Goal: Task Accomplishment & Management: Complete application form

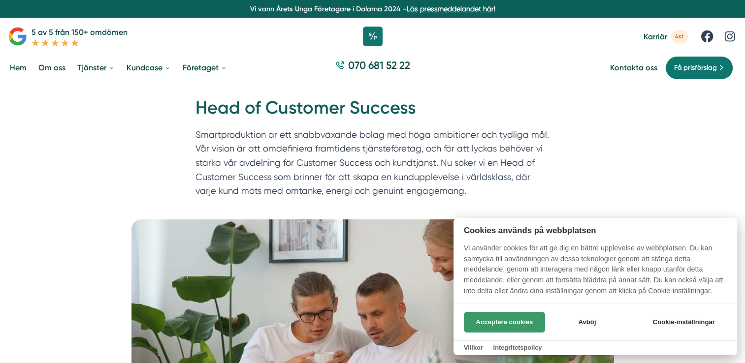
click at [500, 319] on button "Acceptera cookies" at bounding box center [504, 322] width 81 height 21
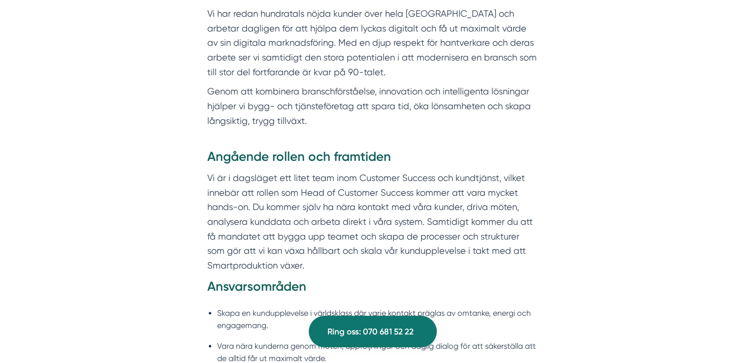
scroll to position [591, 0]
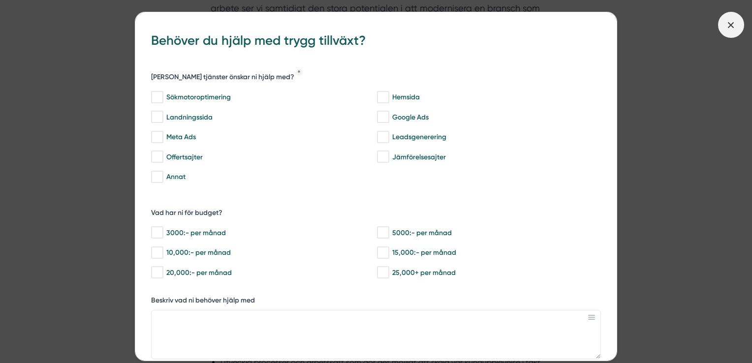
click at [725, 21] on span at bounding box center [731, 25] width 26 height 26
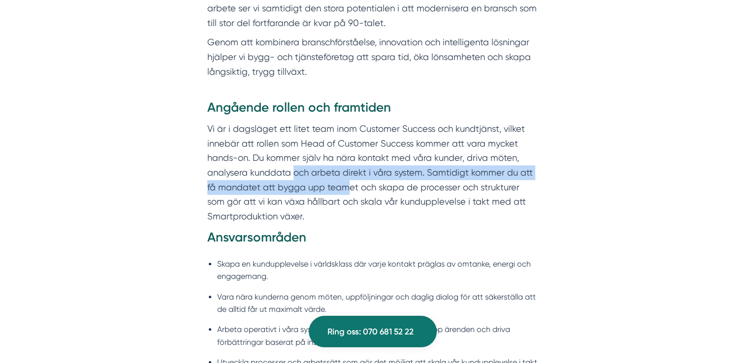
drag, startPoint x: 294, startPoint y: 170, endPoint x: 344, endPoint y: 188, distance: 52.8
click at [344, 188] on p "Vi är i dagsläget ett litet team inom Customer Success och kundtjänst, vilket i…" at bounding box center [372, 173] width 331 height 102
drag, startPoint x: 344, startPoint y: 188, endPoint x: 339, endPoint y: 191, distance: 5.9
click at [339, 191] on p "Vi är i dagsläget ett litet team inom Customer Success och kundtjänst, vilket i…" at bounding box center [372, 173] width 331 height 102
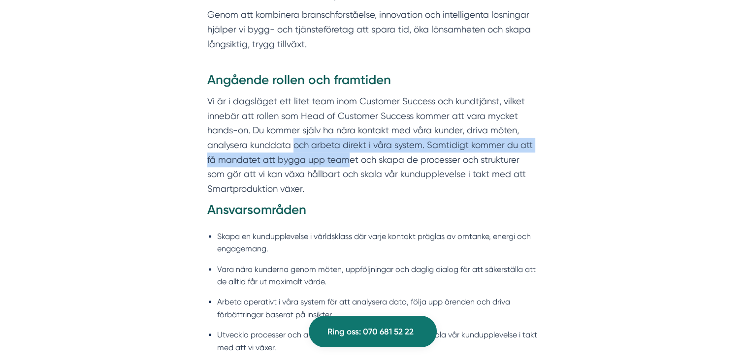
scroll to position [689, 0]
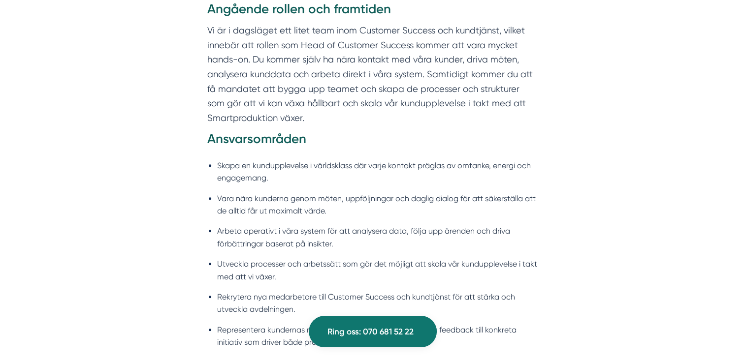
click at [328, 120] on p "Vi är i dagsläget ett litet team inom Customer Success och kundtjänst, vilket i…" at bounding box center [372, 74] width 331 height 102
click at [247, 141] on strong "Ansvarsområden" at bounding box center [256, 138] width 99 height 15
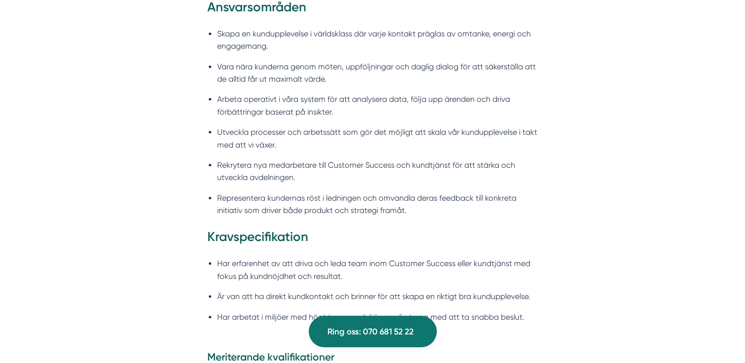
scroll to position [837, 0]
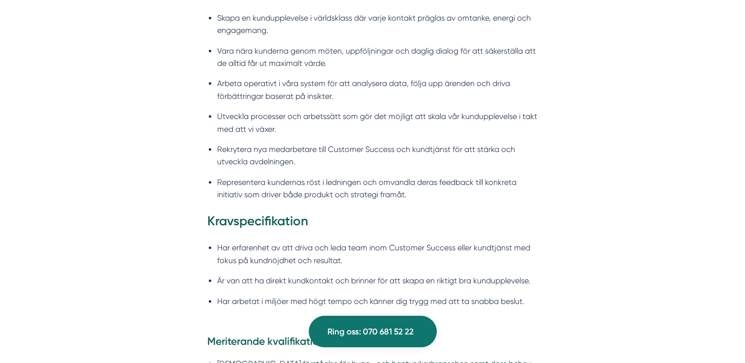
click at [282, 185] on li "Representera kundernas röst i ledningen och omvandla deras feedback till konkre…" at bounding box center [377, 188] width 321 height 25
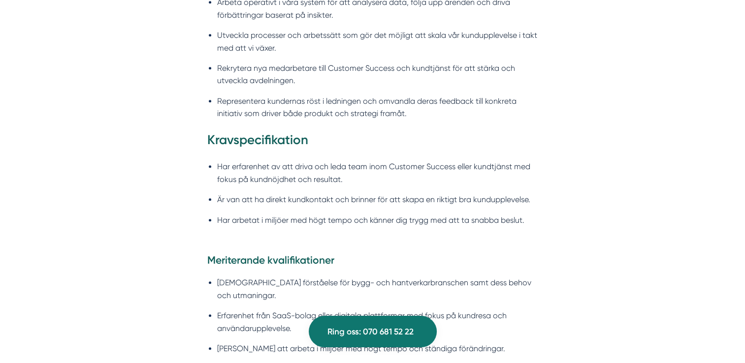
scroll to position [935, 0]
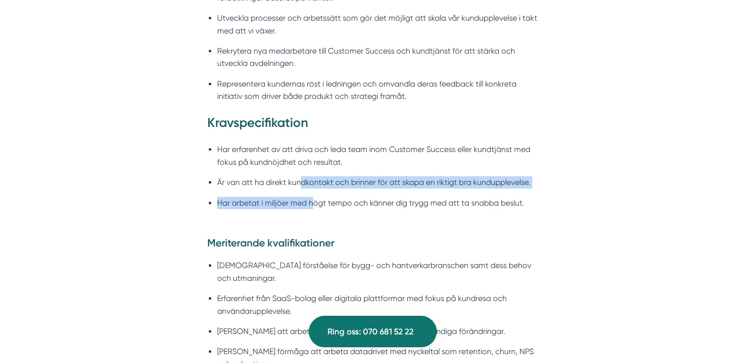
drag, startPoint x: 300, startPoint y: 183, endPoint x: 311, endPoint y: 199, distance: 20.2
click at [311, 199] on ul "Har erfarenhet av att driva och leda team inom Customer Success eller kundtjäns…" at bounding box center [372, 179] width 331 height 84
click at [310, 202] on li "Har arbetat i miljöer med högt tempo och känner dig trygg med att ta snabba bes…" at bounding box center [377, 203] width 321 height 12
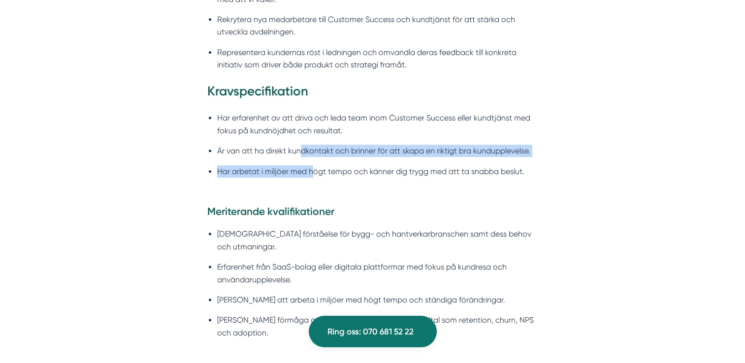
scroll to position [984, 0]
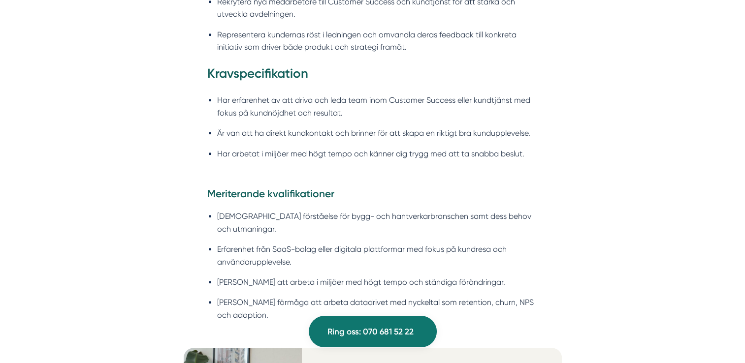
click at [325, 170] on ul "Har erfarenhet av att driva och leda team inom Customer Success eller kundtjäns…" at bounding box center [372, 130] width 331 height 84
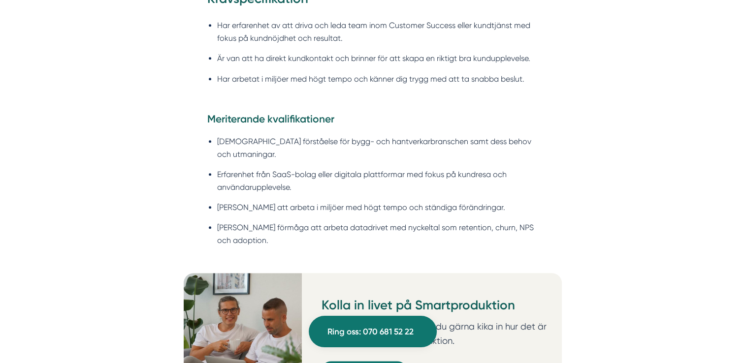
scroll to position [1083, 0]
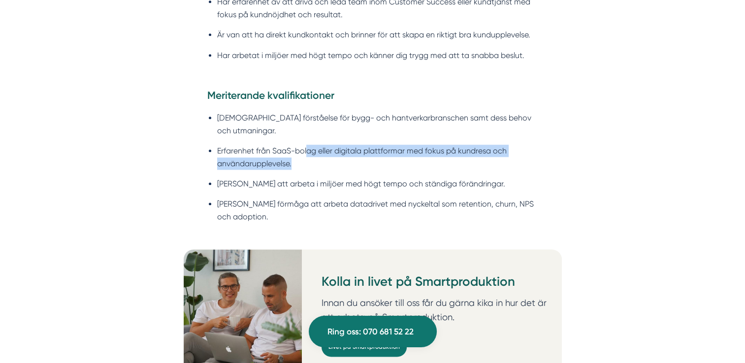
drag, startPoint x: 308, startPoint y: 138, endPoint x: 348, endPoint y: 150, distance: 42.2
click at [348, 150] on li "Erfarenhet från SaaS-bolag eller digitala plattformar med fokus på kundresa och…" at bounding box center [377, 157] width 321 height 25
click at [346, 154] on li "Erfarenhet från SaaS-bolag eller digitala plattformar med fokus på kundresa och…" at bounding box center [377, 157] width 321 height 25
click at [315, 154] on li "Erfarenhet från SaaS-bolag eller digitala plattformar med fokus på kundresa och…" at bounding box center [377, 157] width 321 height 25
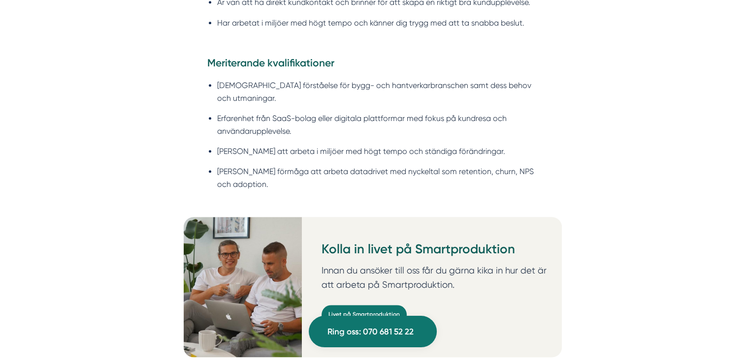
scroll to position [1132, 0]
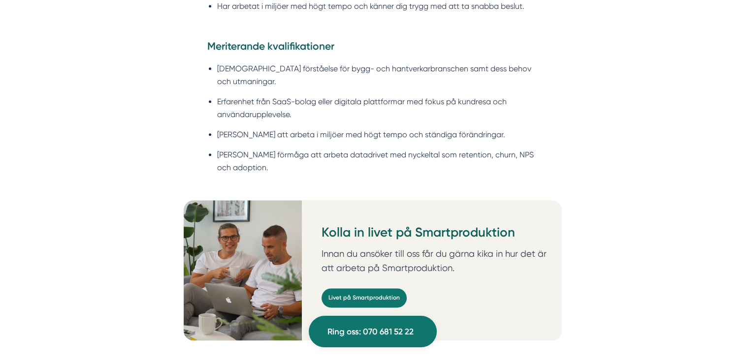
click at [388, 149] on li "[PERSON_NAME] förmåga att arbeta datadrivet med nyckeltal som retention, churn,…" at bounding box center [377, 161] width 321 height 25
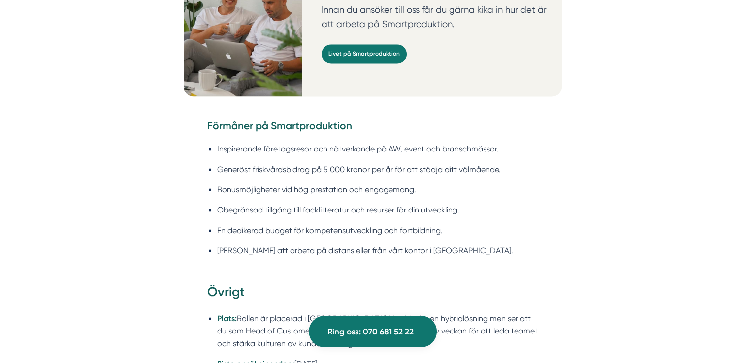
scroll to position [1378, 0]
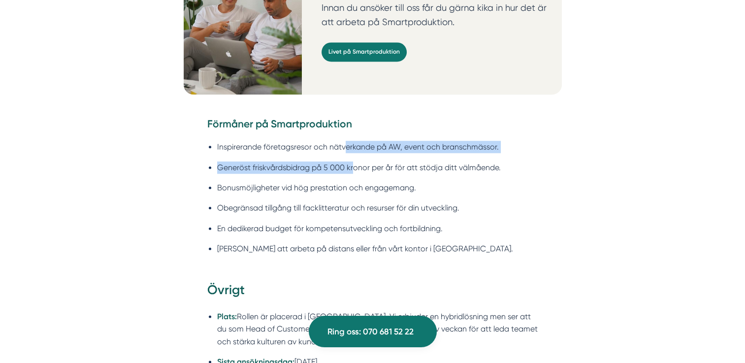
drag, startPoint x: 343, startPoint y: 131, endPoint x: 345, endPoint y: 154, distance: 22.2
click at [345, 154] on ul "Inspirerande företagsresor och nätverkande på AW, event och branschmässor. Gene…" at bounding box center [372, 200] width 331 height 132
drag, startPoint x: 345, startPoint y: 154, endPoint x: 328, endPoint y: 157, distance: 17.5
click at [328, 161] on li "Generöst friskvårdsbidrag på 5 000 kronor per år för att stödja ditt välmående." at bounding box center [377, 167] width 321 height 12
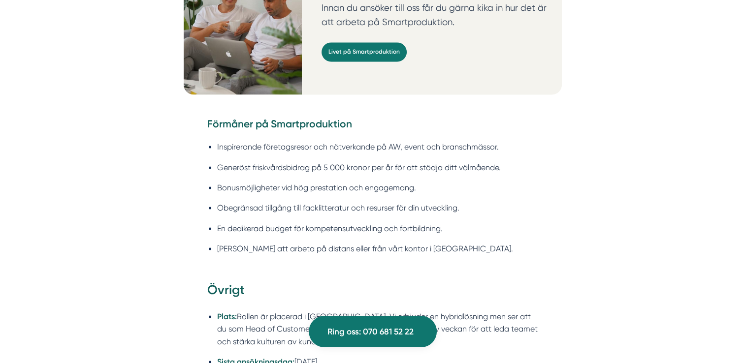
click at [267, 182] on li "Bonusmöjligheter vid hög prestation och engagemang." at bounding box center [377, 188] width 321 height 12
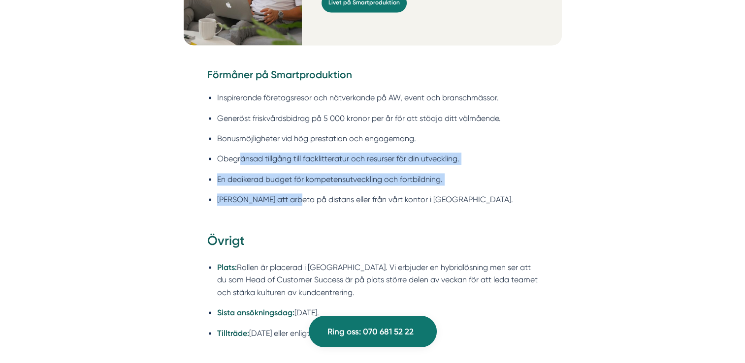
drag, startPoint x: 239, startPoint y: 149, endPoint x: 290, endPoint y: 175, distance: 57.4
click at [290, 175] on ul "Inspirerande företagsresor och nätverkande på AW, event och branschmässor. Gene…" at bounding box center [372, 151] width 331 height 132
drag, startPoint x: 290, startPoint y: 175, endPoint x: 283, endPoint y: 182, distance: 10.1
click at [283, 193] on li "[PERSON_NAME] att arbeta på distans eller från vårt kontor i [GEOGRAPHIC_DATA]." at bounding box center [377, 199] width 321 height 12
click at [280, 193] on li "[PERSON_NAME] att arbeta på distans eller från vårt kontor i [GEOGRAPHIC_DATA]." at bounding box center [377, 199] width 321 height 12
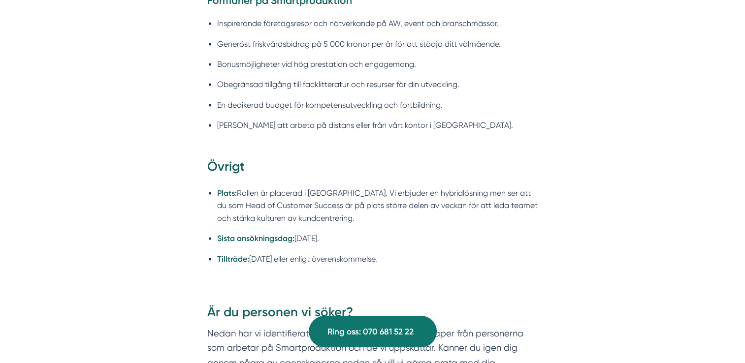
scroll to position [1526, 0]
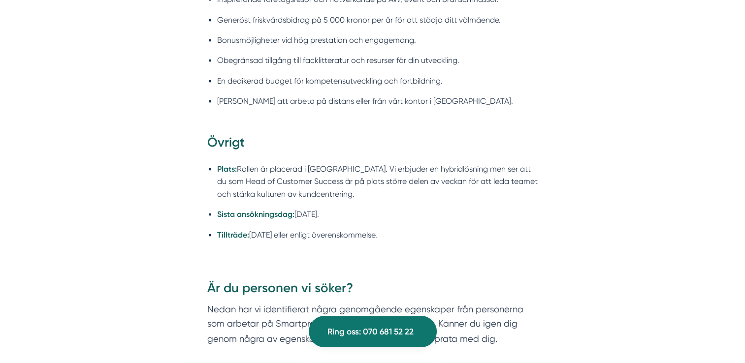
click at [419, 182] on li "Plats: Rollen är placerad i [GEOGRAPHIC_DATA]. Vi erbjuder en hybridlösning men…" at bounding box center [377, 181] width 321 height 37
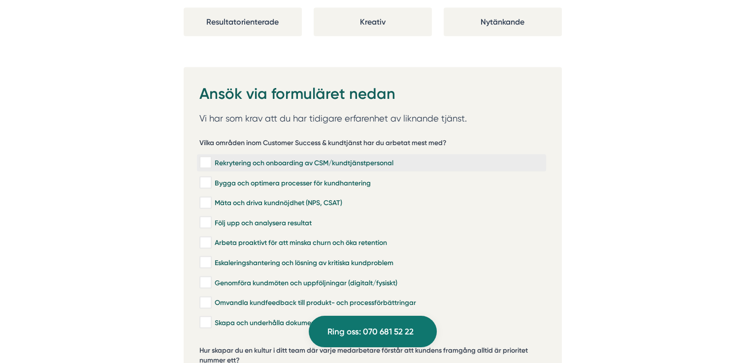
scroll to position [1969, 0]
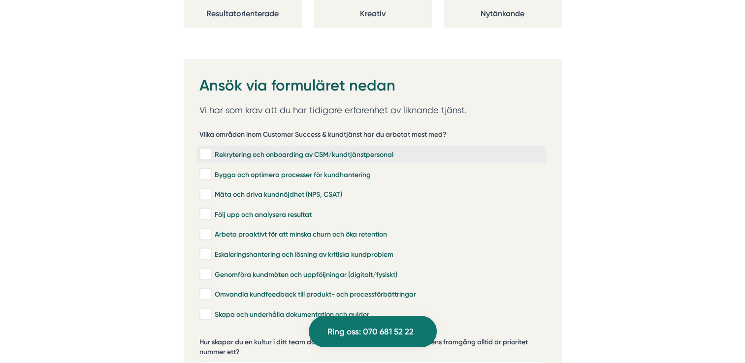
click at [207, 150] on input "Rekrytering och onboarding av CSM/kundtjänstpersonal" at bounding box center [204, 155] width 11 height 10
checkbox input "true"
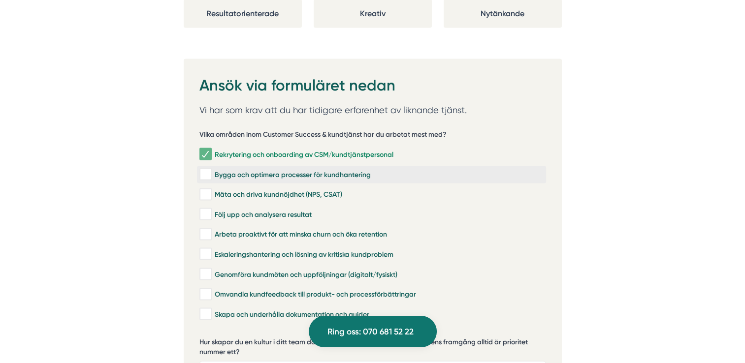
click at [207, 170] on input "Bygga och optimera processer för kundhantering" at bounding box center [204, 175] width 11 height 10
checkbox input "true"
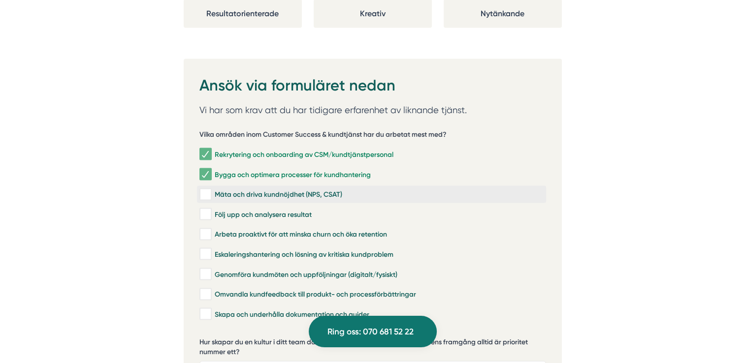
click at [208, 190] on input "Mäta och driva kundnöjdhet (NPS, CSAT)" at bounding box center [204, 195] width 11 height 10
checkbox input "true"
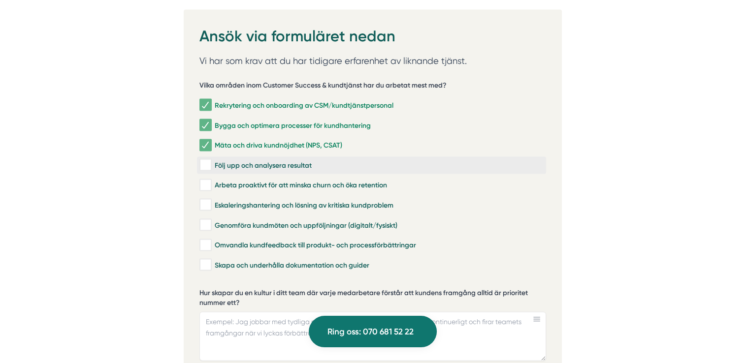
click at [208, 160] on input "Följ upp och analysera resultat" at bounding box center [204, 165] width 11 height 10
checkbox input "true"
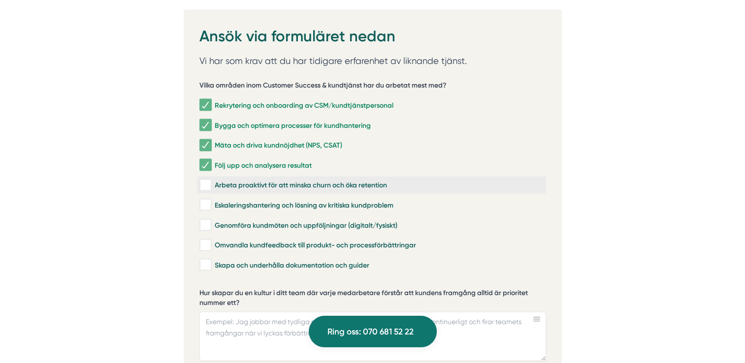
click at [209, 181] on input "Arbeta proaktivt för att minska churn och öka retention" at bounding box center [204, 186] width 11 height 10
checkbox input "true"
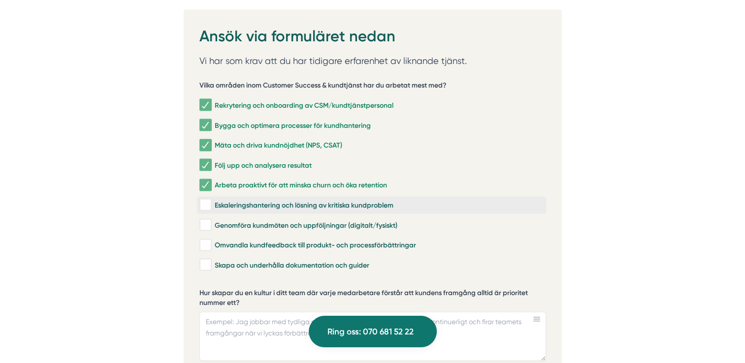
click at [208, 200] on input "Eskaleringshantering och lösning av kritiska kundproblem" at bounding box center [204, 205] width 11 height 10
checkbox input "true"
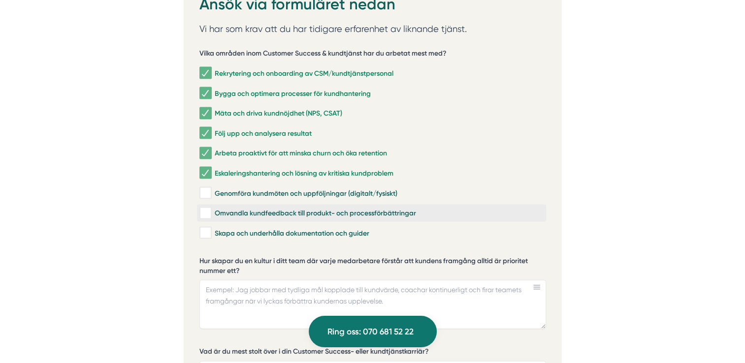
scroll to position [2067, 0]
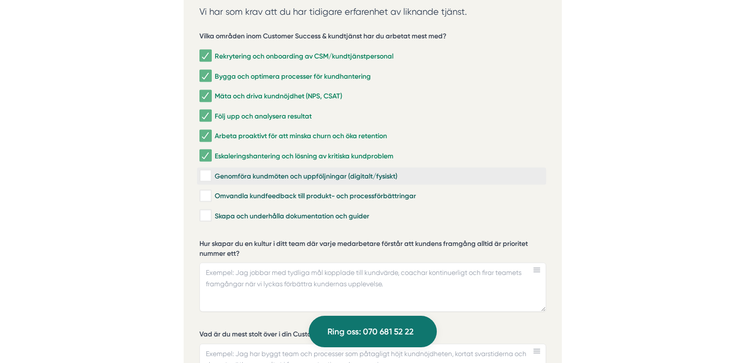
click at [205, 171] on input "Genomföra kundmöten och uppföljningar (digitalt/fysiskt)" at bounding box center [204, 176] width 11 height 10
checkbox input "true"
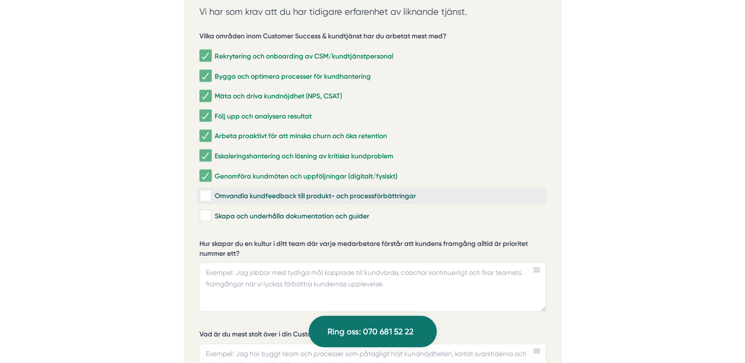
click at [203, 191] on input "Omvandla kundfeedback till produkt- och processförbättringar" at bounding box center [204, 196] width 11 height 10
checkbox input "true"
click at [206, 211] on input "Skapa och underhålla dokumentation och guider" at bounding box center [204, 216] width 11 height 10
checkbox input "true"
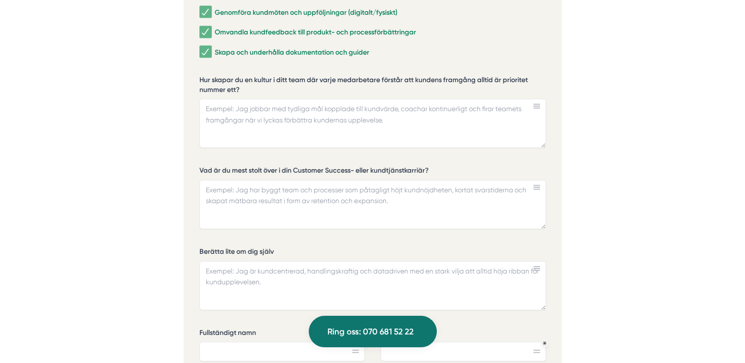
scroll to position [2165, 0]
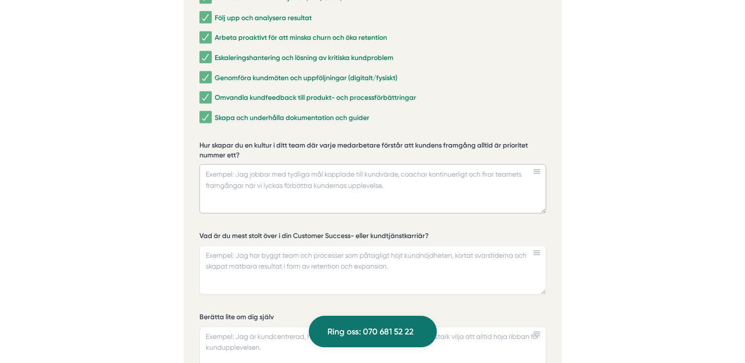
click at [434, 177] on textarea "Hur skapar du en kultur i ditt team där varje medarbetare förstår att kundens f…" at bounding box center [372, 188] width 346 height 49
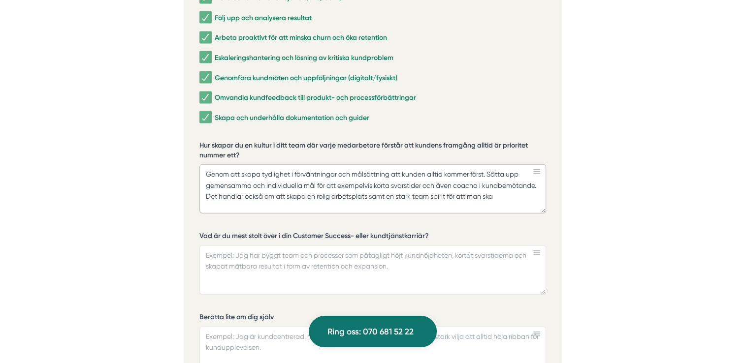
click at [520, 182] on textarea "Genom att skapa tydlighet i förväntningar och målsättning att kunden alltid kom…" at bounding box center [372, 188] width 346 height 49
type textarea "Genom att skapa tydlighet i förväntningar och målsättning att kunden alltid kom…"
click at [371, 256] on textarea "Vad är du mest stolt över i din Customer Success- eller kundtjänstkarriär?" at bounding box center [372, 270] width 346 height 49
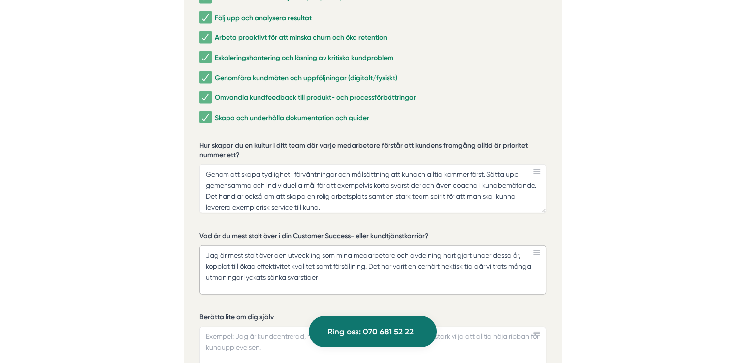
click at [358, 265] on textarea "Jag är mest stolt över den utveckling som mina medarbetare och avdelning hart g…" at bounding box center [372, 270] width 346 height 49
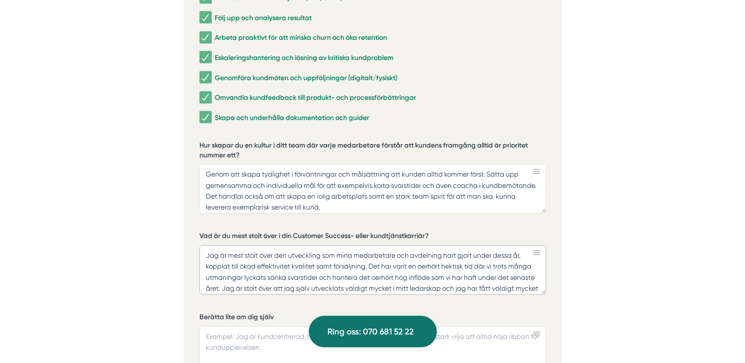
scroll to position [14, 0]
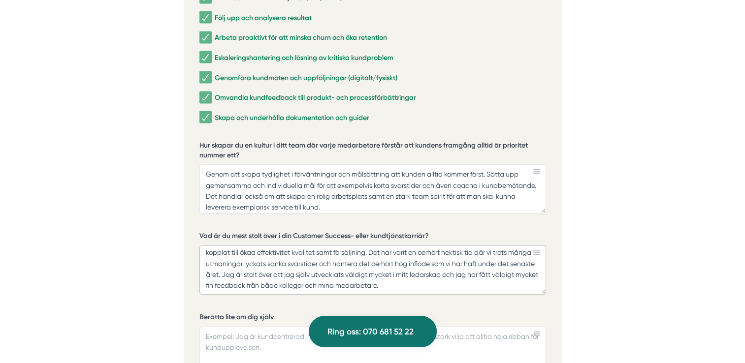
click at [259, 261] on textarea "Jag är mest stolt över den utveckling som mina medarbetare och avdelning hart g…" at bounding box center [372, 270] width 346 height 49
drag, startPoint x: 297, startPoint y: 273, endPoint x: 271, endPoint y: 269, distance: 26.4
click at [271, 269] on textarea "Jag är mest stolt över den utveckling som mina medarbetare och avdelning hart g…" at bounding box center [372, 270] width 346 height 49
click at [356, 253] on textarea "Jag är mest stolt över den utveckling som mina medarbetare och avdelning hart g…" at bounding box center [372, 270] width 346 height 49
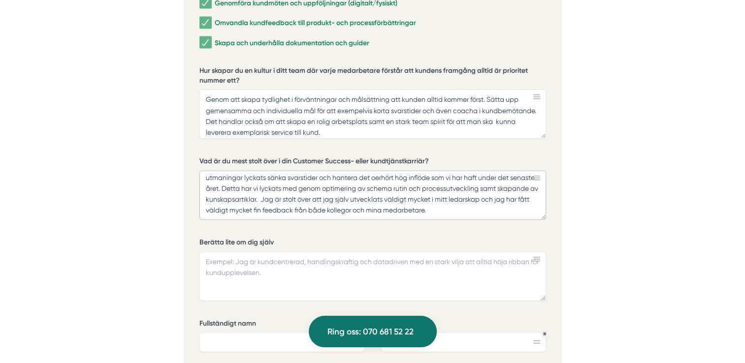
scroll to position [2264, 0]
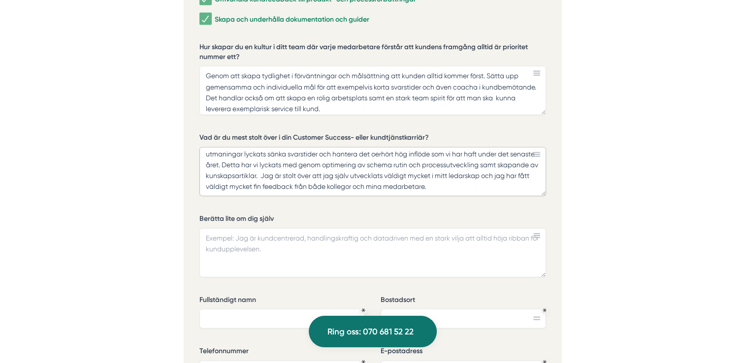
type textarea "Jag är mest stolt över den utveckling som mina medarbetare och avdelning hart g…"
click at [340, 243] on textarea "Berätta lite om dig själv" at bounding box center [372, 252] width 346 height 49
type textarea "J"
click at [274, 246] on textarea "Berätta lite om dig själv" at bounding box center [372, 252] width 346 height 49
paste textarea "Resultatinriktad ledare med mer än 15 års erfarenhet inom försäljning, kundserv…"
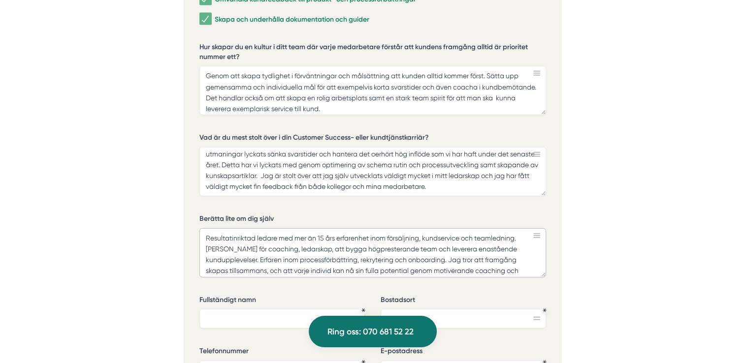
scroll to position [8, 0]
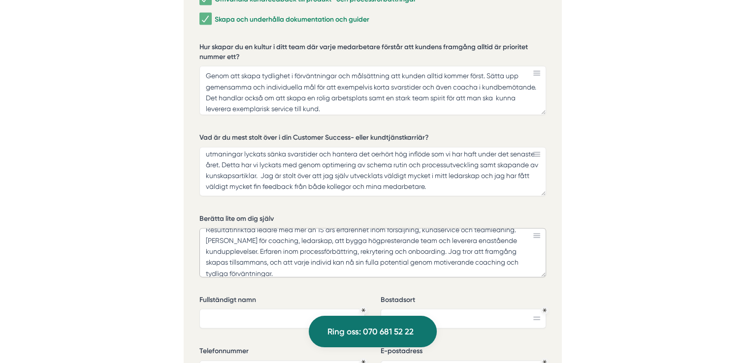
click at [286, 238] on textarea "Resultatinriktad ledare med mer än 15 års erfarenhet inom försäljning, kundserv…" at bounding box center [372, 252] width 346 height 49
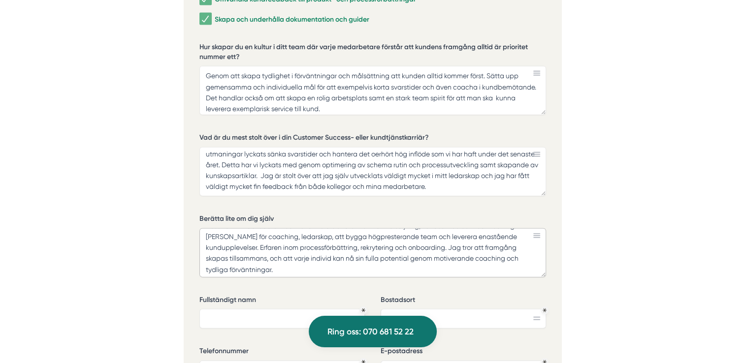
scroll to position [14, 0]
type textarea "Resultatinriktad ledare med mer än 15 års erfarenhet inom försäljning, kundserv…"
click at [282, 310] on input "Fullständigt namn" at bounding box center [281, 319] width 165 height 20
type input "[PERSON_NAME]"
click at [312, 246] on textarea "Resultatinriktad ledare med mer än 15 års erfarenhet inom försäljning, kundserv…" at bounding box center [372, 252] width 346 height 49
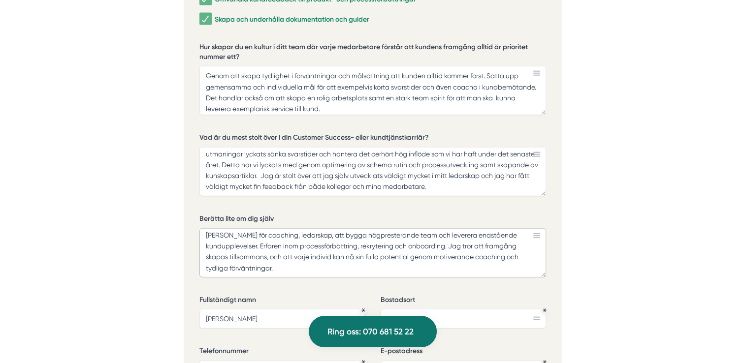
scroll to position [0, 0]
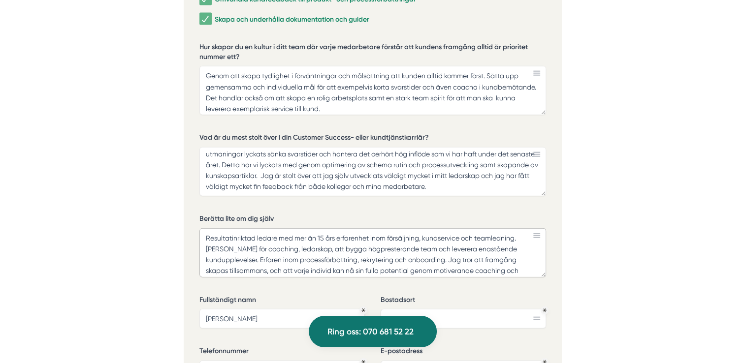
click at [203, 228] on textarea "Resultatinriktad ledare med mer än 15 års erfarenhet inom försäljning, kundserv…" at bounding box center [372, 252] width 346 height 49
click at [374, 239] on textarea "Jag är en resultatinriktad ledare med mer än 15 års erfarenhet inom försäljning…" at bounding box center [372, 252] width 346 height 49
click at [282, 237] on textarea "Jag är en resultatinriktad ledare med mer än 15 års erfarenhet inom försäljning…" at bounding box center [372, 252] width 346 height 49
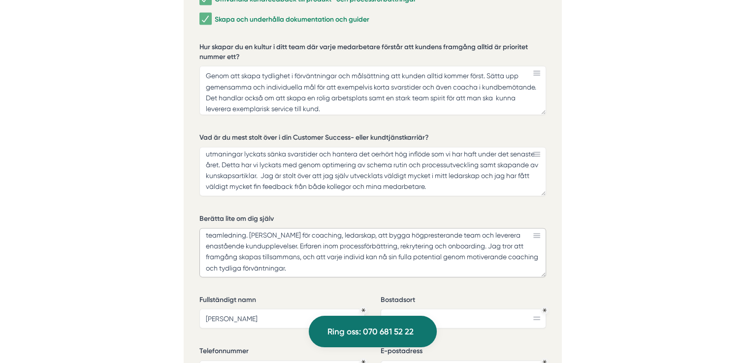
scroll to position [2313, 0]
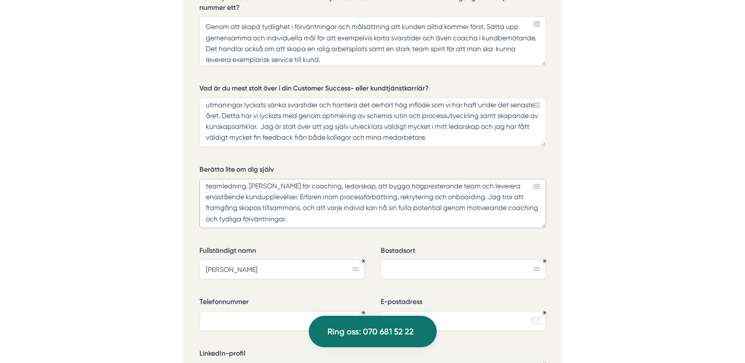
click at [330, 205] on textarea "Jag är en resultatinriktad ledare med mer än 15 års erfarenhet inom försäljning…" at bounding box center [372, 203] width 346 height 49
drag, startPoint x: 478, startPoint y: 205, endPoint x: 467, endPoint y: 204, distance: 11.4
click at [467, 204] on textarea "Jag är en resultatinriktad ledare med mer än 15 års erfarenhet inom försäljning…" at bounding box center [372, 203] width 346 height 49
click at [493, 203] on textarea "Jag är en resultatinriktad ledare med mer än 15 års erfarenhet inom försäljning…" at bounding box center [372, 203] width 346 height 49
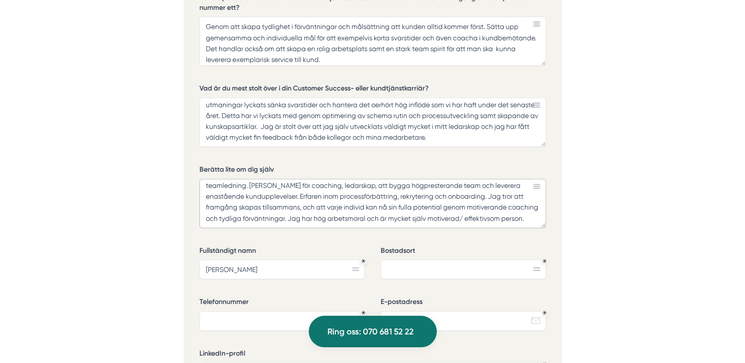
click at [285, 207] on textarea "Jag är en resultatinriktad ledare med mer än 15 års erfarenhet inom försäljning…" at bounding box center [372, 203] width 346 height 49
click at [228, 208] on textarea "Jag är en resultatinriktad ledare med mer än 15 års erfarenhet inom försäljning…" at bounding box center [372, 203] width 346 height 49
click at [500, 200] on textarea "Jag är en resultatinriktad ledare med mer än 15 års erfarenhet inom försäljning…" at bounding box center [372, 203] width 346 height 49
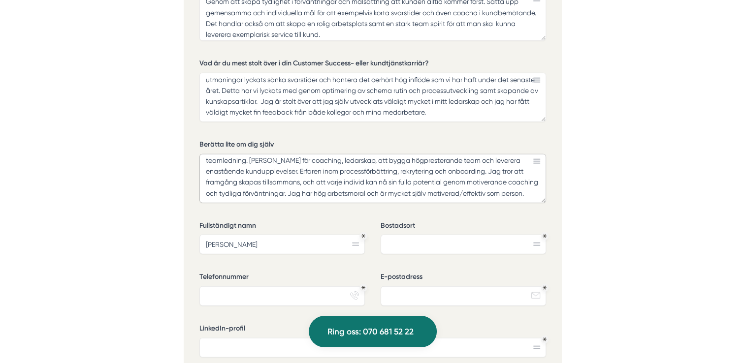
scroll to position [2362, 0]
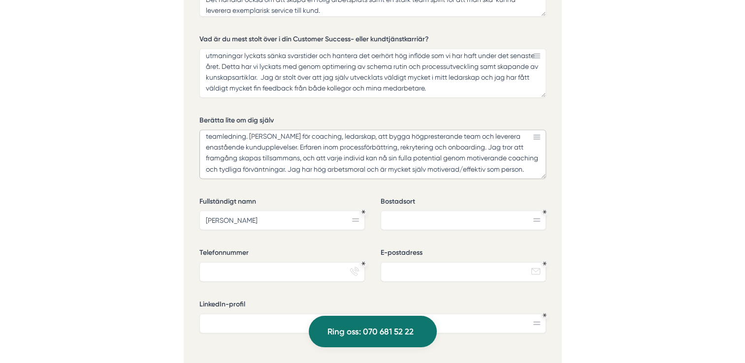
type textarea "Jag är en resultatinriktad ledare med mer än 15 års erfarenhet inom försäljning…"
click at [470, 211] on input "Bostadsort" at bounding box center [462, 221] width 165 height 20
type input "Sollentuna"
click at [294, 262] on input "Telefonnummer" at bounding box center [281, 272] width 165 height 20
type input "0735066911"
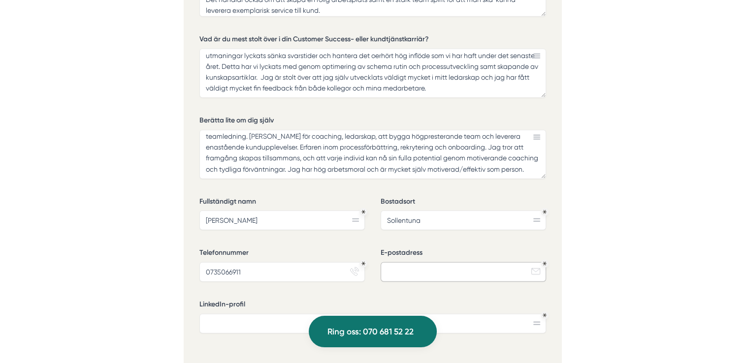
click at [421, 264] on input "E-postadress" at bounding box center [462, 272] width 165 height 20
type input "[EMAIL_ADDRESS][DOMAIN_NAME]"
click at [410, 279] on div "Vilka områden inom Customer Success & kundtjänst har du arbetat mest med? Rekry…" at bounding box center [372, 46] width 346 height 637
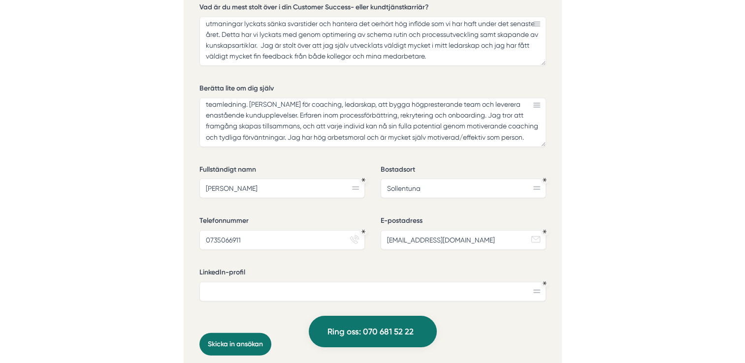
scroll to position [2412, 0]
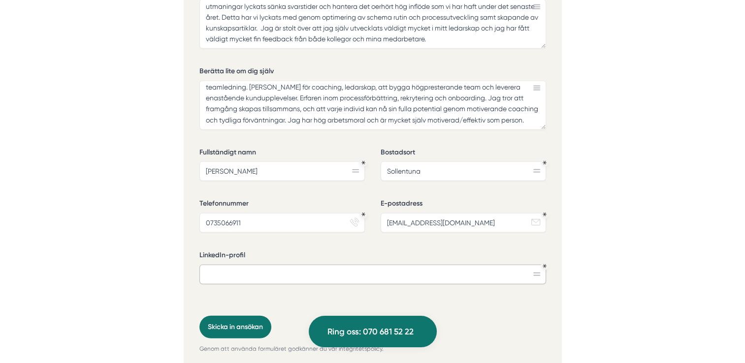
click at [264, 265] on input "LinkedIn-profil" at bounding box center [372, 275] width 346 height 20
click at [275, 265] on input "LinkedIn-profil" at bounding box center [372, 275] width 346 height 20
paste input "[DOMAIN_NAME][URL]"
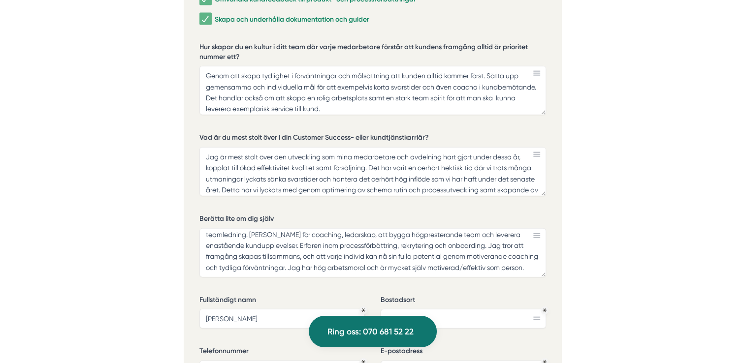
scroll to position [2165, 0]
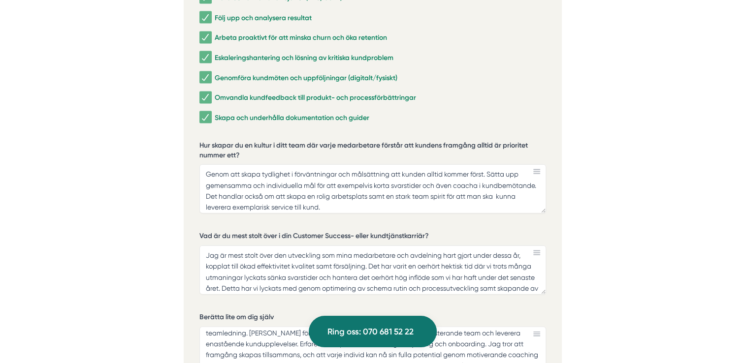
type input "[DOMAIN_NAME][URL]"
click at [364, 177] on textarea "Genom att skapa tydlighet i förväntningar och målsättning att kunden alltid kom…" at bounding box center [372, 188] width 346 height 49
click at [295, 184] on textarea "Genom att skapa tydlighet i förväntningar och målsättning att kunden alltid kom…" at bounding box center [372, 188] width 346 height 49
click at [378, 190] on textarea "Genom att skapa tydlighet i förväntningar och målsättning att kunden alltid kom…" at bounding box center [372, 188] width 346 height 49
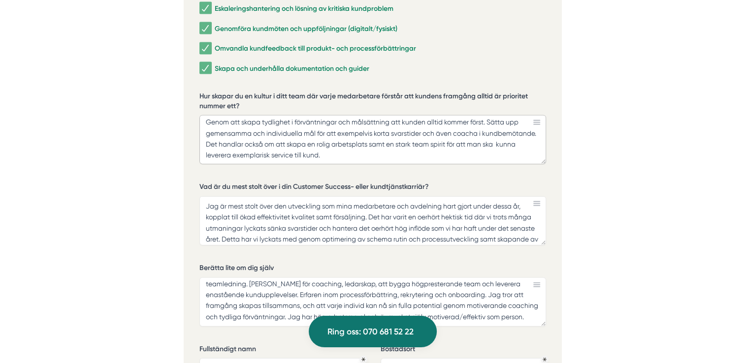
scroll to position [25, 0]
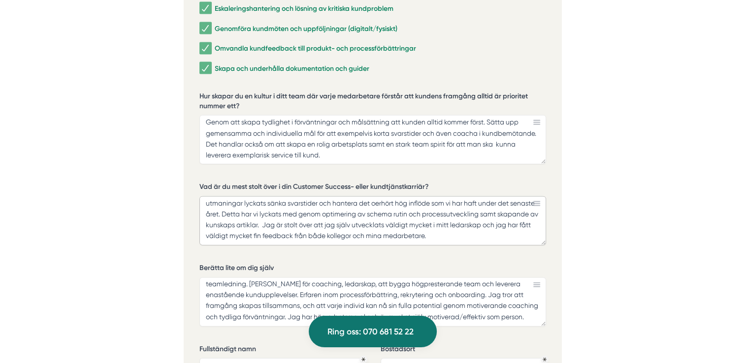
click at [395, 213] on textarea "Jag är mest stolt över den utveckling som mina medarbetare och avdelning hart g…" at bounding box center [372, 220] width 346 height 49
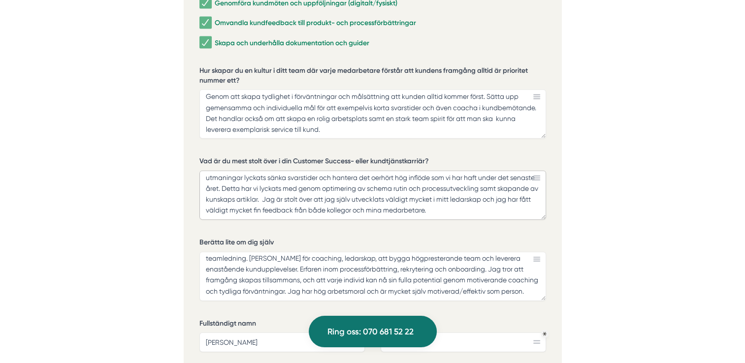
scroll to position [2264, 0]
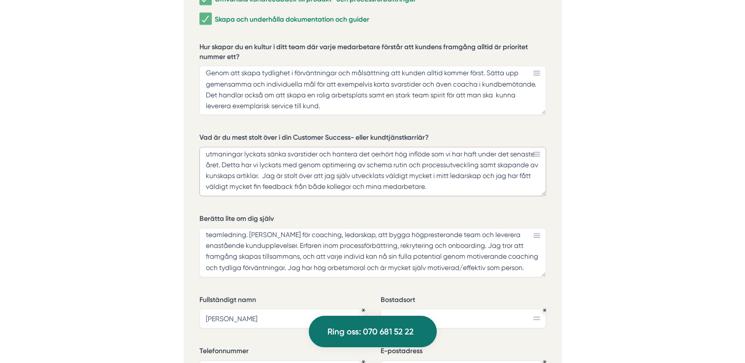
click at [521, 170] on textarea "Jag är mest stolt över den utveckling som mina medarbetare och avdelning hart g…" at bounding box center [372, 171] width 346 height 49
click at [328, 174] on textarea "Jag är mest stolt över den utveckling som mina medarbetare och avdelning hart g…" at bounding box center [372, 171] width 346 height 49
click at [329, 173] on textarea "Jag är mest stolt över den utveckling som mina medarbetare och avdelning hart g…" at bounding box center [372, 171] width 346 height 49
click at [324, 171] on textarea "Jag är mest stolt över den utveckling som mina medarbetare och avdelning hart g…" at bounding box center [372, 171] width 346 height 49
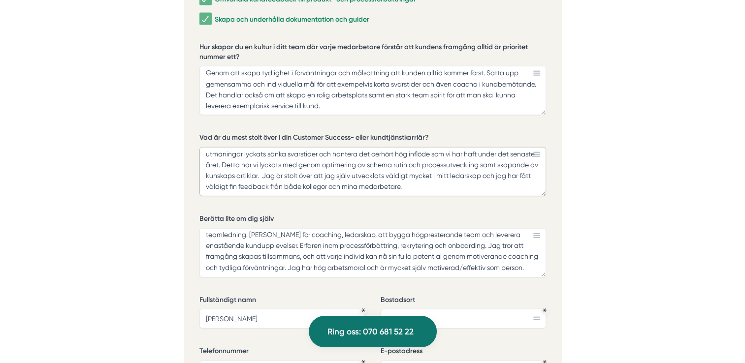
type textarea "Jag är mest stolt över den utveckling som mina medarbetare och avdelning hart g…"
click at [341, 190] on div "Vad är du mest stolt över i din Customer Success- eller kundtjänstkarriär? Jag …" at bounding box center [372, 168] width 346 height 71
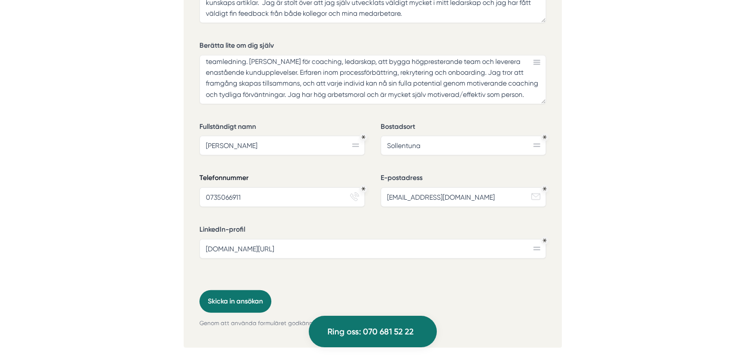
scroll to position [2461, 0]
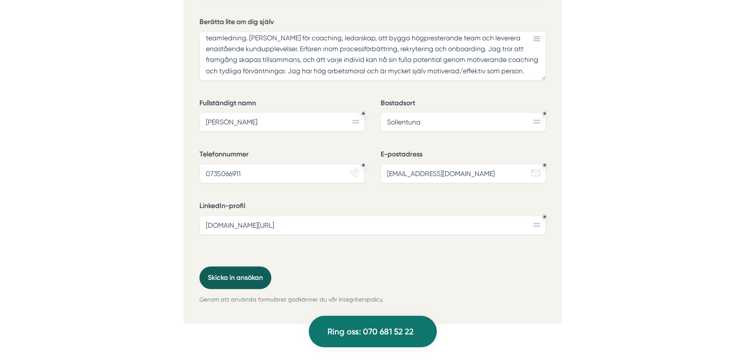
click at [248, 267] on button "Skicka in ansökan" at bounding box center [235, 278] width 72 height 23
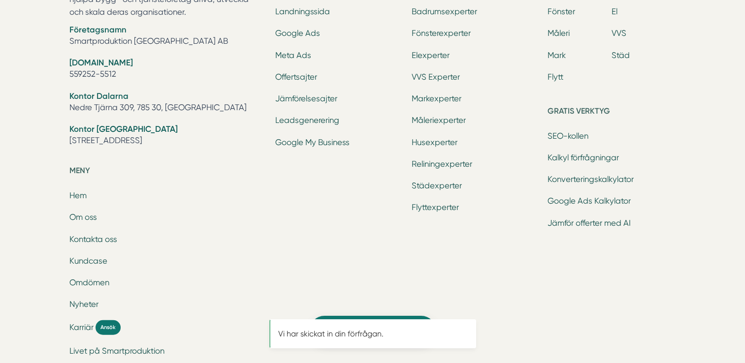
scroll to position [0, 0]
